Goal: Communication & Community: Answer question/provide support

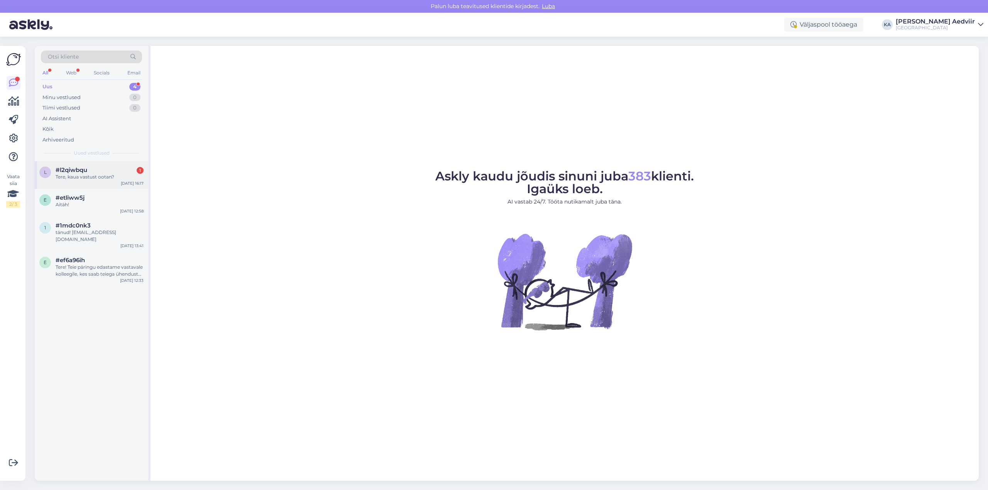
click at [73, 174] on div "Tere, kaua vastust ootan?" at bounding box center [100, 177] width 88 height 7
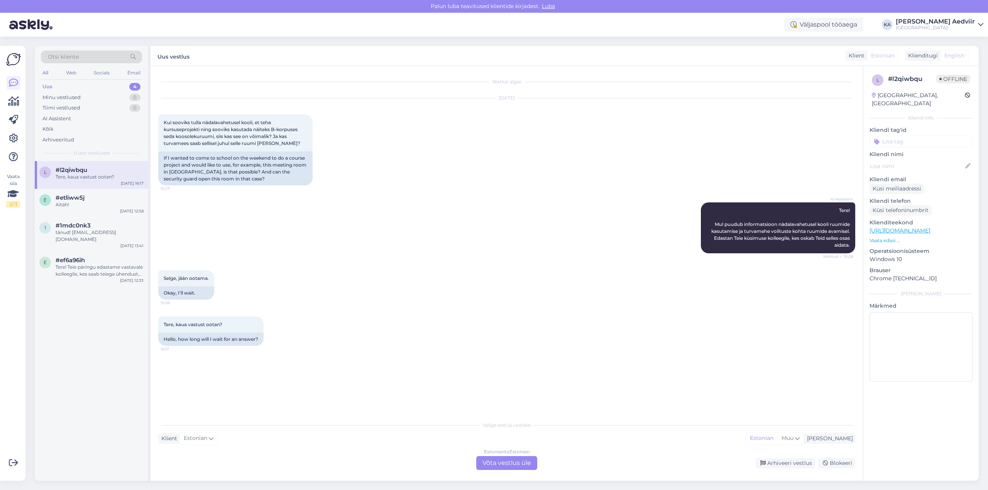
click at [512, 459] on div "Estonian to Estonian Võta vestlus üle" at bounding box center [506, 463] width 61 height 14
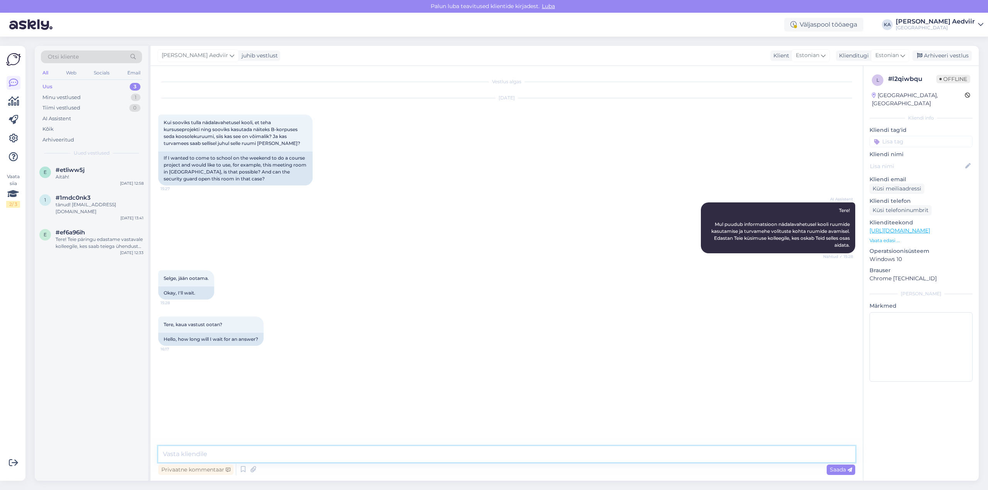
click at [230, 452] on textarea at bounding box center [506, 454] width 697 height 16
type textarea "ü"
paste textarea "[URL][DOMAIN_NAME]"
type textarea "Rühmaruumid asuvad raamatukogus ja kuidas neid on võimalik broneerida vt [URL][…"
type textarea "T"
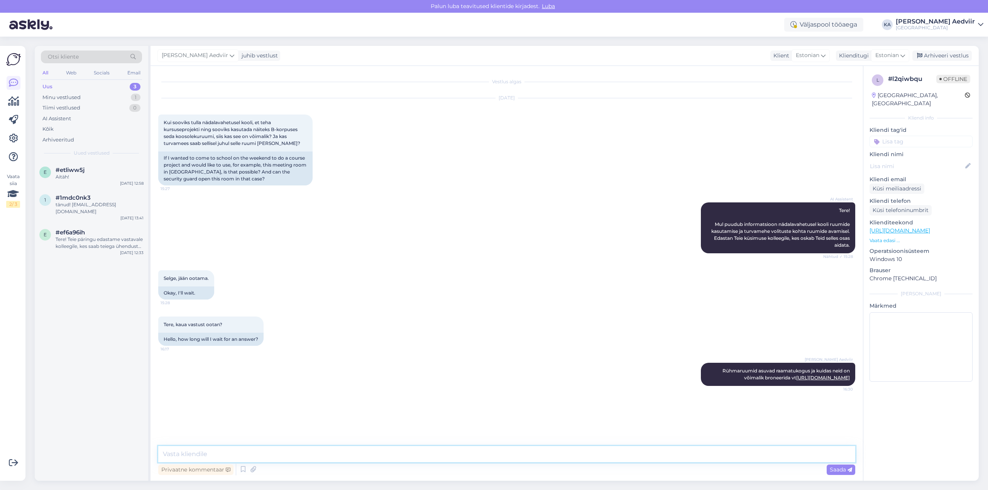
type textarea "S"
type textarea "Avatud on A-218 rühmatööruum"
paste textarea "[URL][DOMAIN_NAME]"
type textarea "Vajadusel täpsusta erinevate ruumide kasutus oma instituudi juhiabiga vt [URL][…"
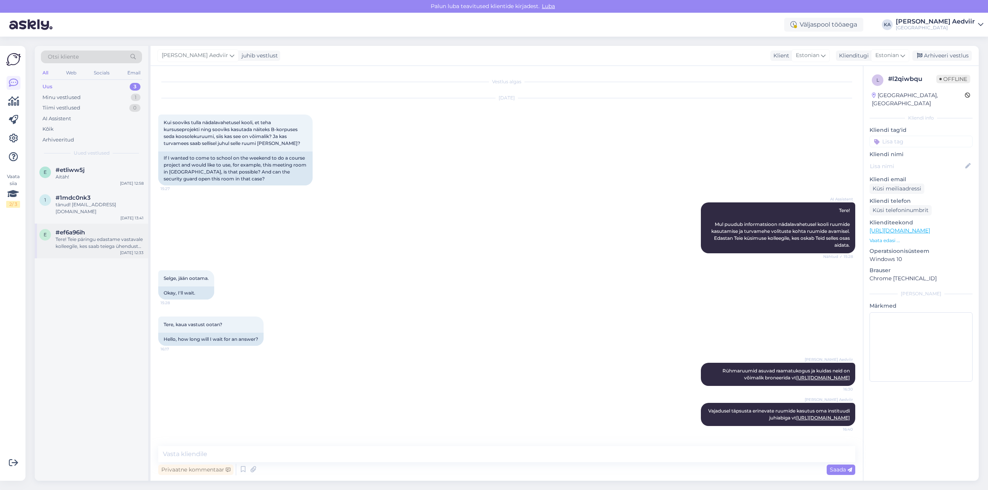
click at [91, 236] on div "Tere! Teie päringu edastame vastavale kolleegile, kes saab teiega ühendust [PER…" at bounding box center [100, 243] width 88 height 14
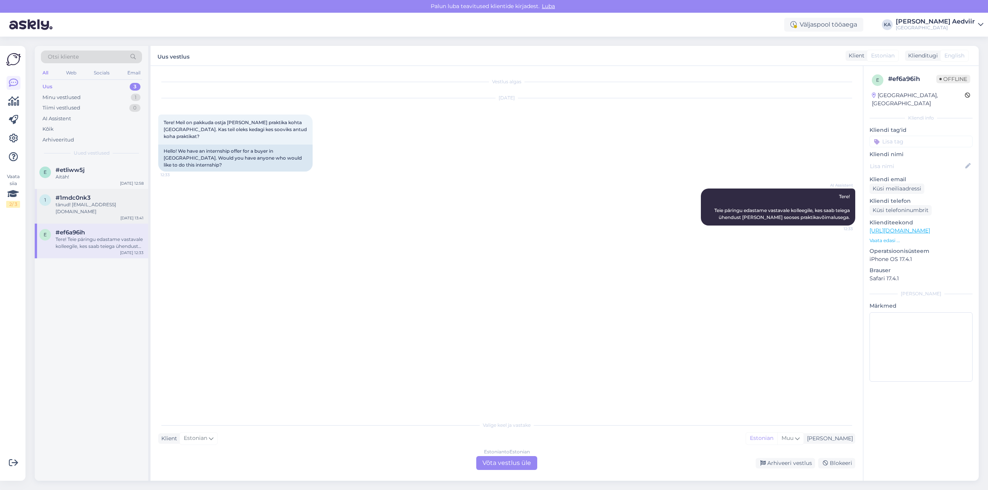
click at [71, 204] on div "tänud! [EMAIL_ADDRESS][DOMAIN_NAME]" at bounding box center [100, 208] width 88 height 14
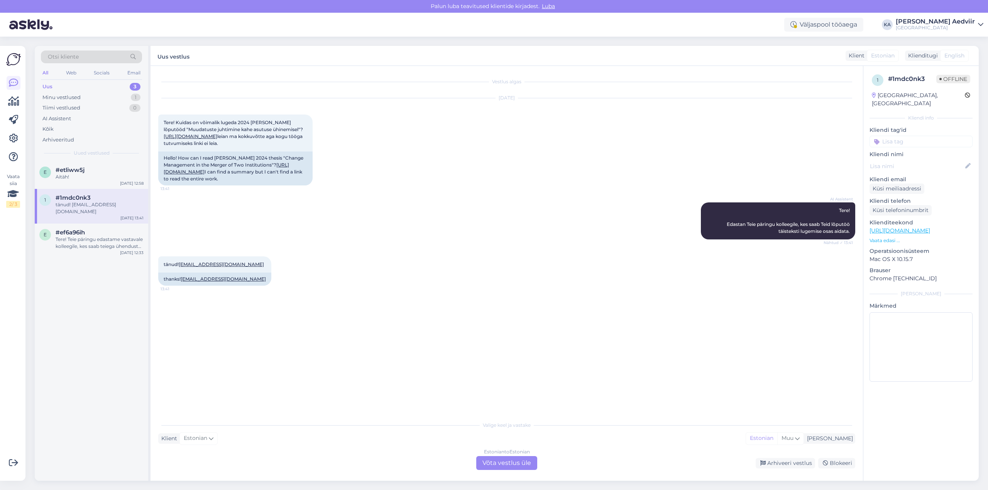
click at [488, 462] on div "Estonian to Estonian Võta vestlus üle" at bounding box center [506, 463] width 61 height 14
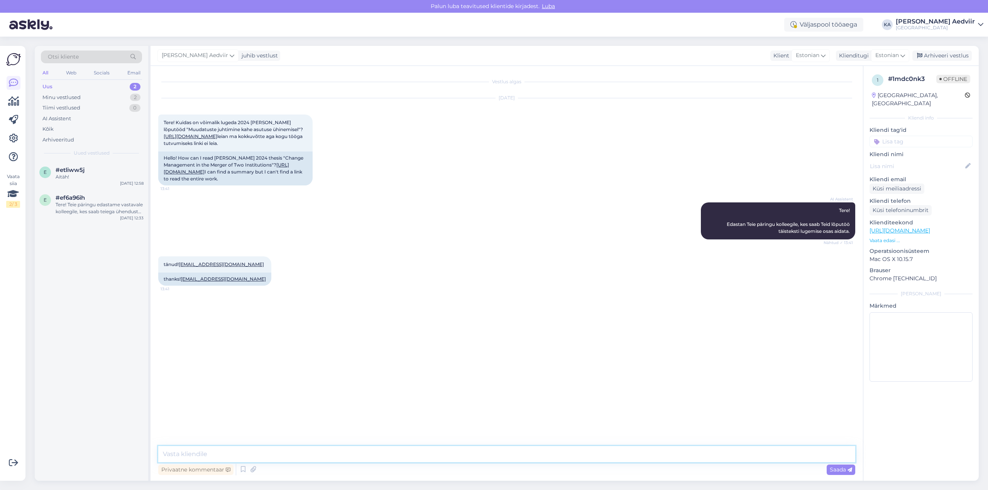
click at [254, 455] on textarea at bounding box center [506, 454] width 697 height 16
type textarea "T"
paste textarea "[URL][DOMAIN_NAME]"
type textarea "Palun pöördu vahetult TTK raamatukogu vt [URL][DOMAIN_NAME]"
click at [838, 468] on span "Saada" at bounding box center [841, 469] width 22 height 7
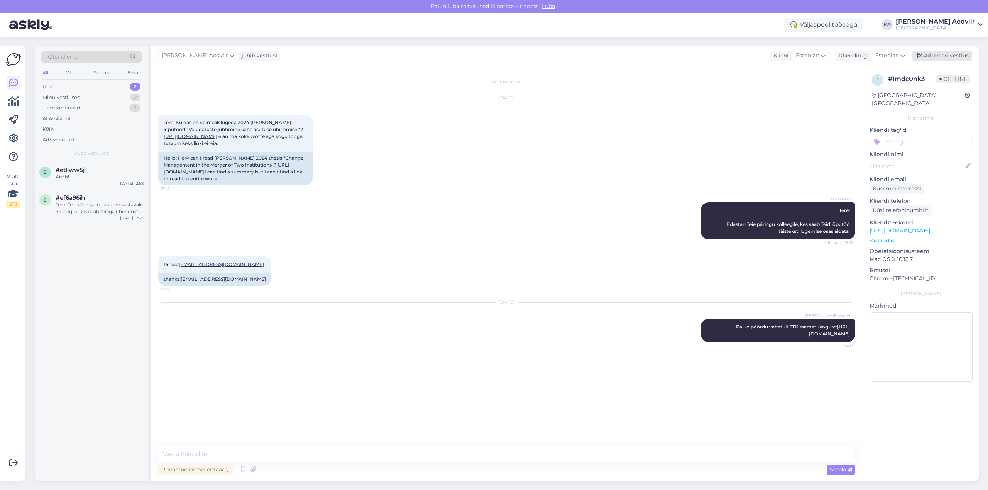
click at [950, 54] on div "Arhiveeri vestlus" at bounding box center [941, 56] width 59 height 10
click at [72, 170] on span "#etliww5j" at bounding box center [70, 170] width 29 height 7
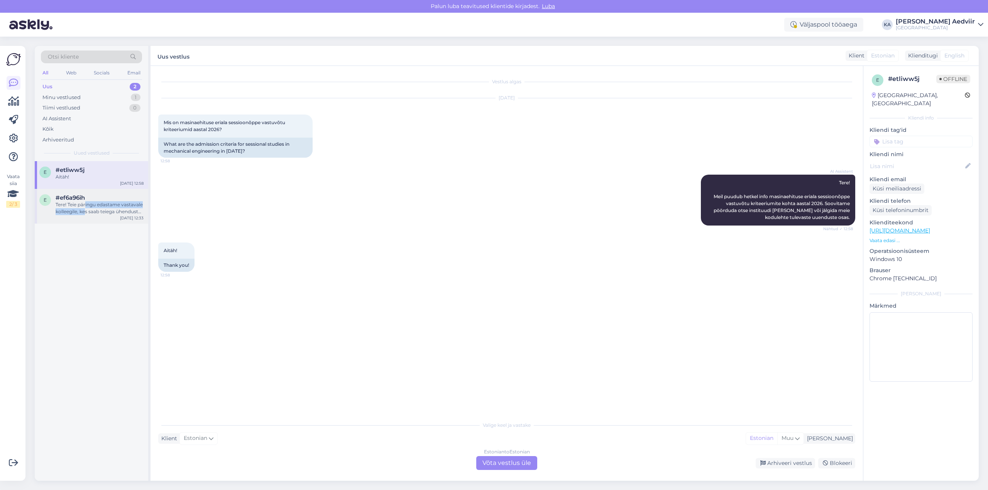
click at [86, 208] on div "Tere! Teie päringu edastame vastavale kolleegile, kes saab teiega ühendust [PER…" at bounding box center [100, 208] width 88 height 14
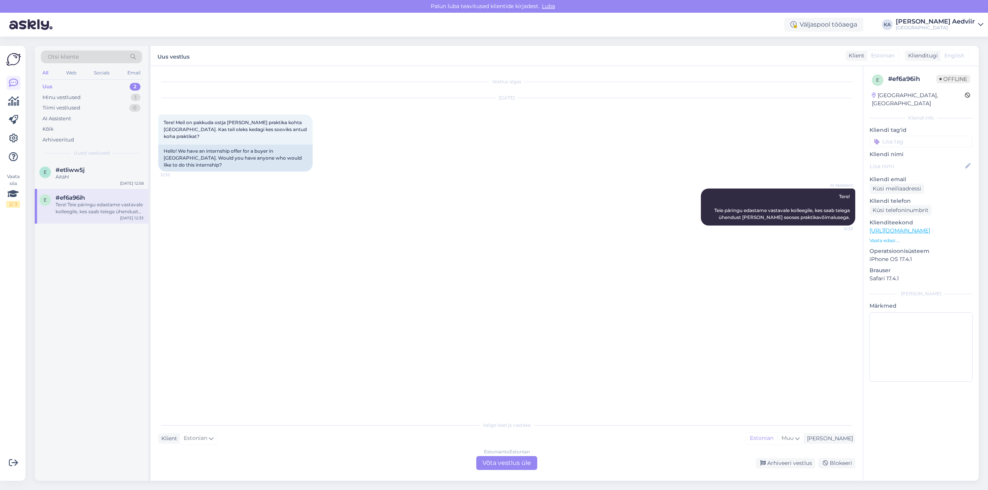
click at [85, 348] on div "e #etliww5j Aitäh! [DATE] 12:58 e #ef6a96ih Tere! Teie päringu edastame vastava…" at bounding box center [91, 321] width 113 height 320
